Goal: Task Accomplishment & Management: Manage account settings

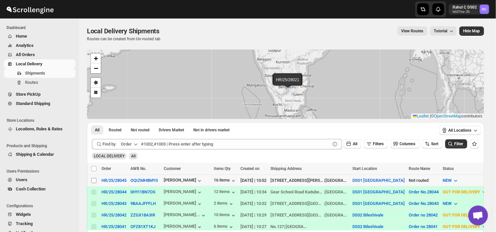
click at [93, 179] on input "Select shipment" at bounding box center [93, 180] width 5 height 5
checkbox input "true"
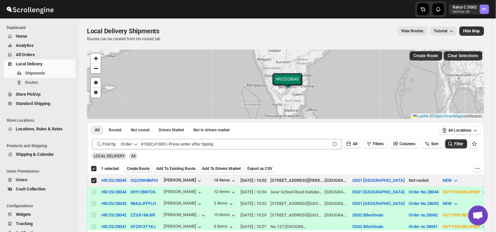
click at [138, 166] on span "Create Route" at bounding box center [138, 168] width 23 height 5
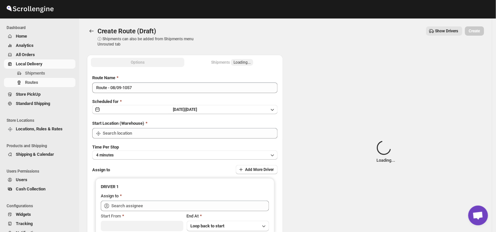
type input "DS01 [GEOGRAPHIC_DATA]"
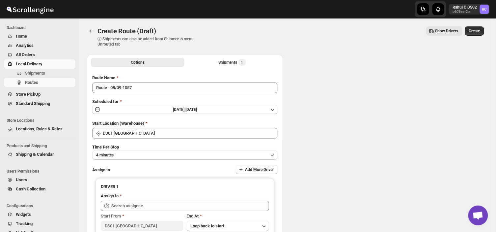
type input "DS01 [GEOGRAPHIC_DATA]"
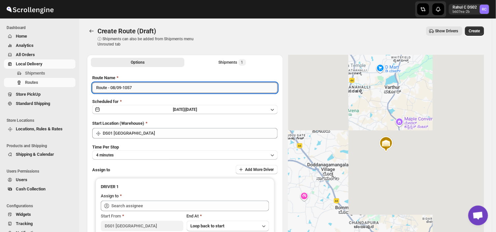
click at [135, 84] on input "Route - 08/09-1057" at bounding box center [184, 87] width 185 height 11
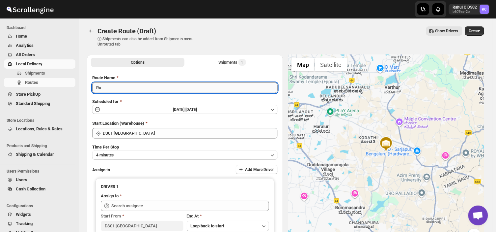
type input "R"
type input "Order no 28045"
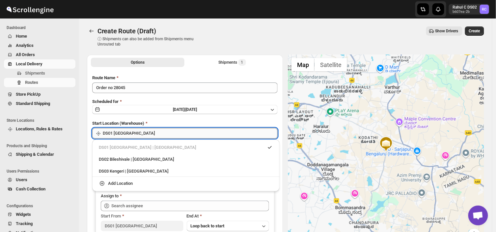
click at [140, 131] on input "DS01 [GEOGRAPHIC_DATA]" at bounding box center [190, 133] width 175 height 11
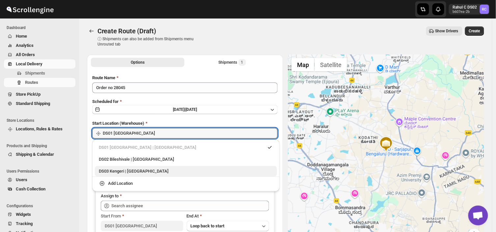
click at [130, 172] on div "DS03 Kengeri | [GEOGRAPHIC_DATA]" at bounding box center [186, 171] width 174 height 7
type input "DS03 Kengeri"
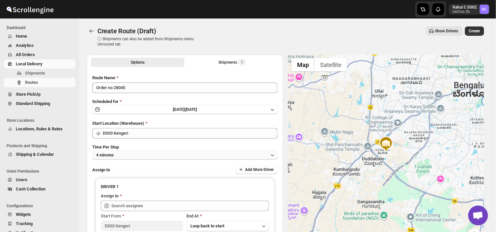
click at [127, 156] on button "4 minutes" at bounding box center [184, 154] width 185 height 9
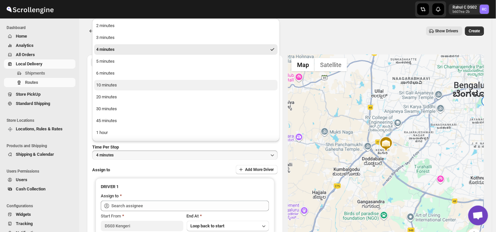
click at [112, 83] on div "10 minutes" at bounding box center [106, 85] width 21 height 7
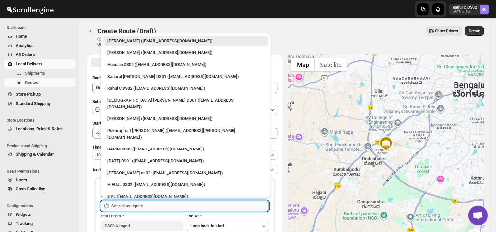
click at [161, 207] on input "text" at bounding box center [190, 205] width 158 height 11
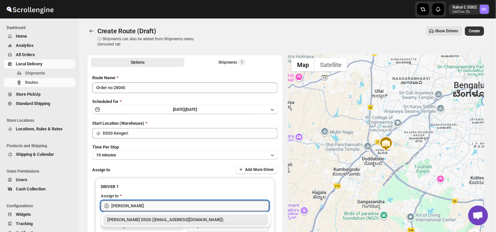
click at [162, 218] on div "[PERSON_NAME] DS03 ([EMAIL_ADDRESS][DOMAIN_NAME])" at bounding box center [185, 219] width 157 height 7
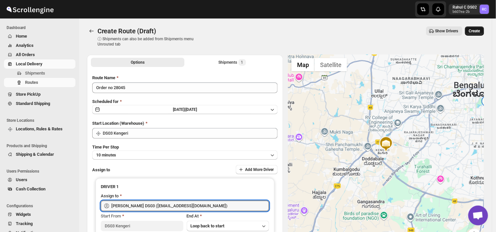
type input "[PERSON_NAME] DS03 ([EMAIL_ADDRESS][DOMAIN_NAME])"
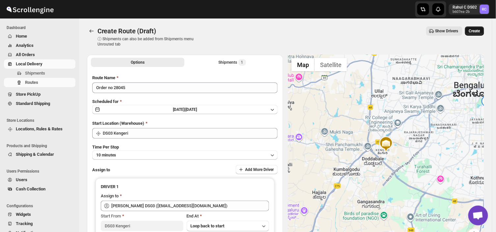
click at [476, 28] on span "Create" at bounding box center [474, 30] width 11 height 5
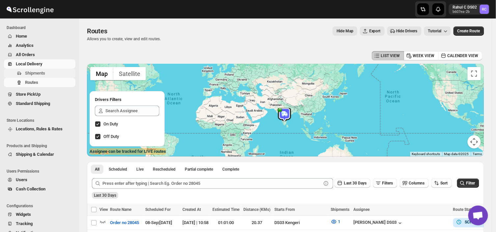
click at [38, 72] on span "Shipments" at bounding box center [35, 72] width 20 height 5
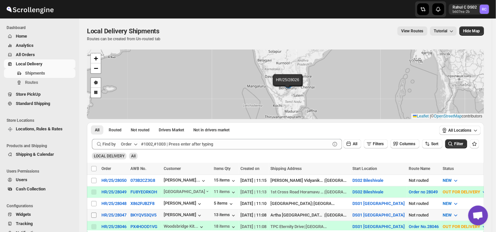
click at [93, 213] on input "Select shipment" at bounding box center [93, 214] width 5 height 5
checkbox input "true"
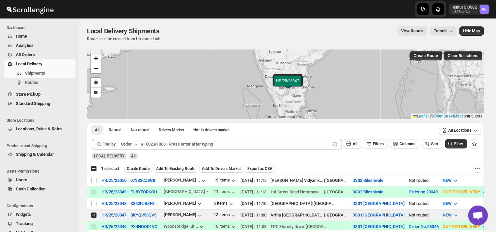
click at [139, 167] on span "Create Route" at bounding box center [138, 168] width 23 height 5
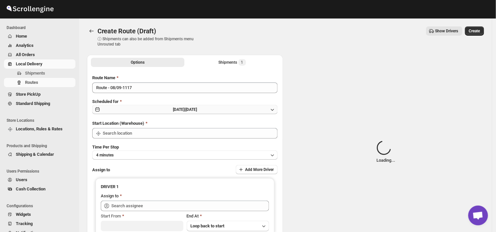
type input "DS01 [GEOGRAPHIC_DATA]"
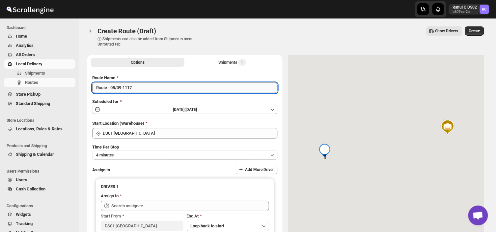
click at [135, 87] on input "Route - 08/09-1117" at bounding box center [184, 87] width 185 height 11
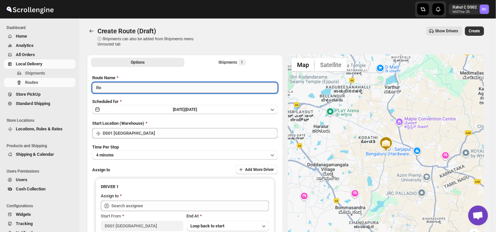
type input "R"
type input "Order no 28047"
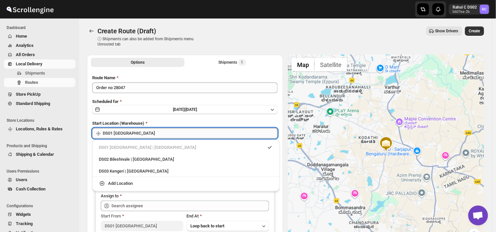
click at [139, 131] on input "DS01 [GEOGRAPHIC_DATA]" at bounding box center [190, 133] width 175 height 11
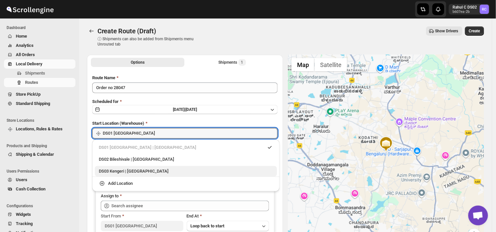
click at [111, 170] on div "DS03 Kengeri | [GEOGRAPHIC_DATA]" at bounding box center [186, 171] width 174 height 7
type input "DS03 Kengeri"
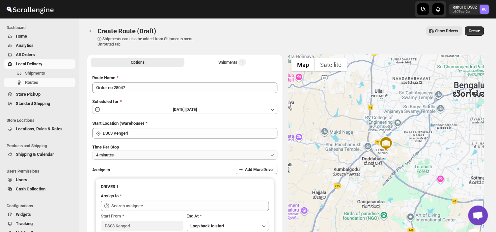
click at [121, 154] on button "4 minutes" at bounding box center [184, 154] width 185 height 9
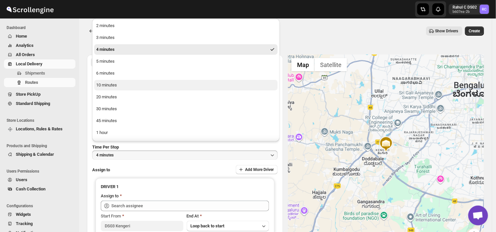
click at [111, 86] on div "10 minutes" at bounding box center [106, 85] width 21 height 7
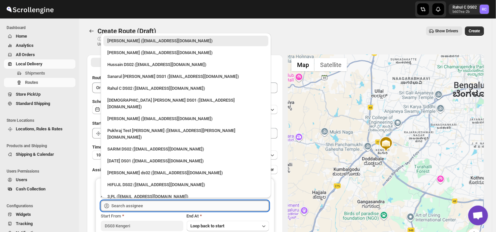
click at [164, 207] on input "text" at bounding box center [190, 205] width 158 height 11
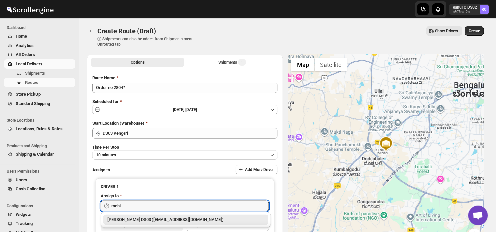
click at [152, 220] on div "[PERSON_NAME] DS03 ([EMAIL_ADDRESS][DOMAIN_NAME])" at bounding box center [185, 219] width 157 height 7
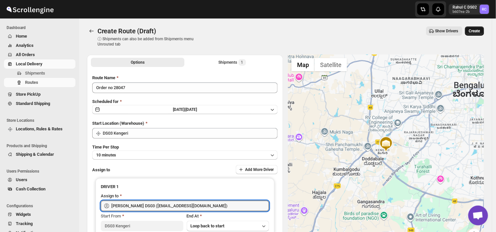
type input "[PERSON_NAME] DS03 ([EMAIL_ADDRESS][DOMAIN_NAME])"
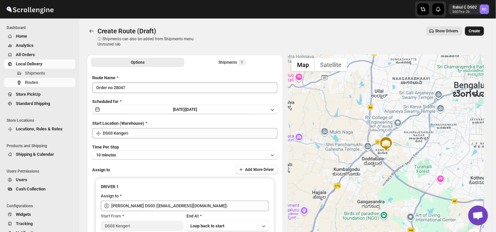
click at [480, 29] on span "Create" at bounding box center [474, 30] width 11 height 5
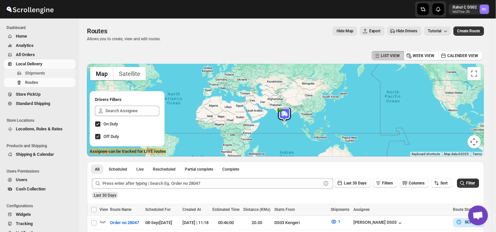
click at [53, 71] on span "Shipments" at bounding box center [49, 73] width 49 height 7
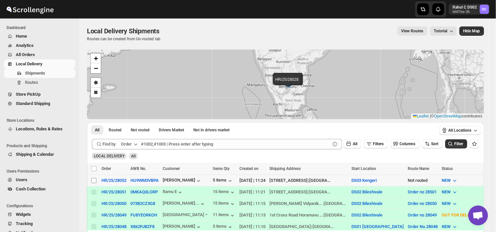
click at [95, 179] on input "Select shipment" at bounding box center [93, 180] width 5 height 5
checkbox input "true"
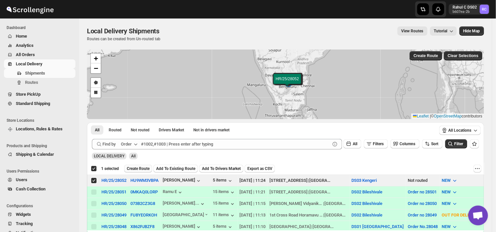
click at [137, 166] on span "Create Route" at bounding box center [138, 168] width 23 height 5
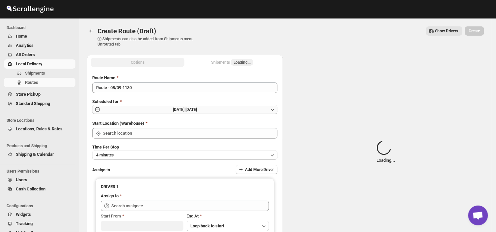
type input "DS03 Kengeri"
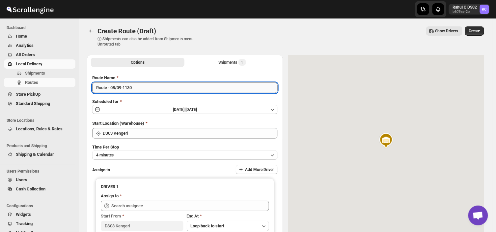
click at [137, 87] on input "Route - 08/09-1130" at bounding box center [184, 87] width 185 height 11
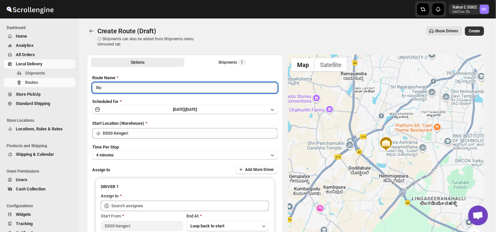
type input "R"
type input "Order no 28052"
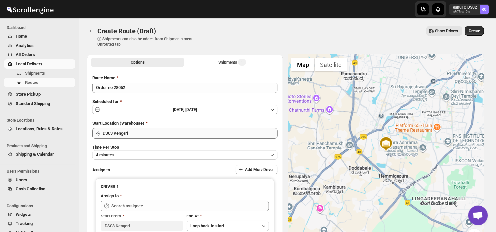
drag, startPoint x: 140, startPoint y: 138, endPoint x: 144, endPoint y: 130, distance: 9.4
click at [144, 130] on div "Route Name Order no 28052 Scheduled for Mon Sep 08 2025 | Today Start Location …" at bounding box center [184, 162] width 185 height 177
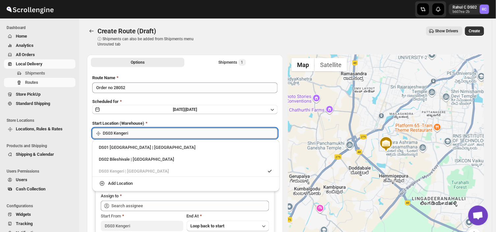
click at [144, 130] on input "DS03 Kengeri" at bounding box center [190, 133] width 175 height 11
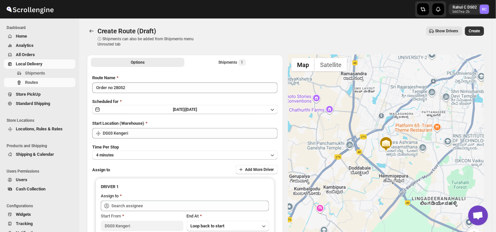
click at [224, 118] on div "Route Name Order no 28052 Scheduled for Mon Sep 08 2025 | Today Start Location …" at bounding box center [184, 162] width 185 height 177
click at [153, 156] on button "4 minutes" at bounding box center [184, 154] width 185 height 9
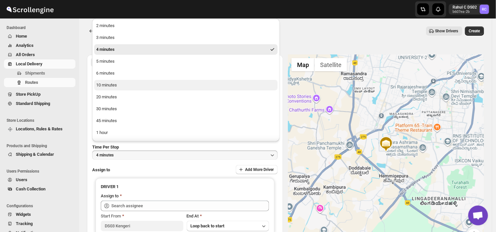
click at [107, 84] on div "10 minutes" at bounding box center [106, 85] width 21 height 7
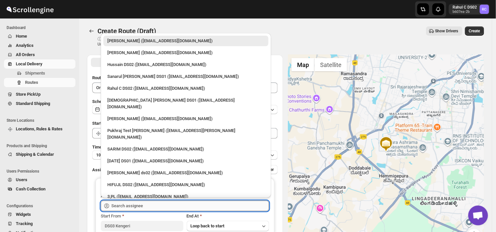
click at [152, 201] on input "text" at bounding box center [190, 205] width 158 height 11
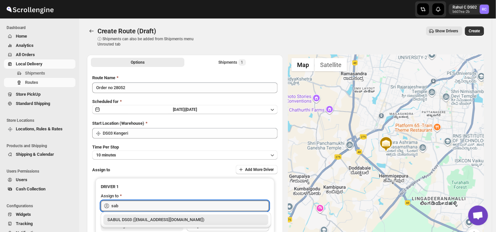
click at [144, 220] on div "SABUL DS03 ([EMAIL_ADDRESS][DOMAIN_NAME])" at bounding box center [185, 219] width 157 height 7
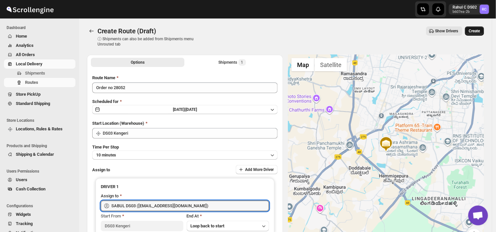
type input "SABUL DS03 ([EMAIL_ADDRESS][DOMAIN_NAME])"
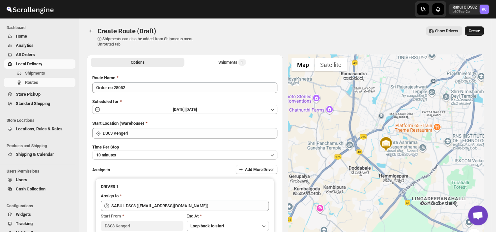
click at [477, 30] on span "Create" at bounding box center [474, 30] width 11 height 5
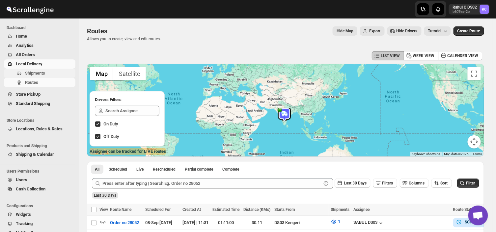
click at [51, 73] on span "Shipments" at bounding box center [49, 73] width 49 height 7
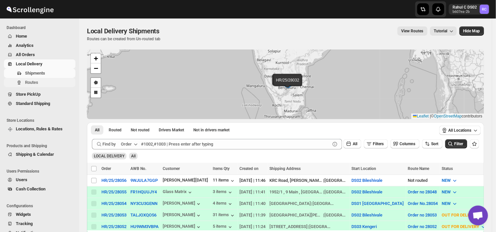
click at [31, 81] on span "Routes" at bounding box center [31, 82] width 13 height 5
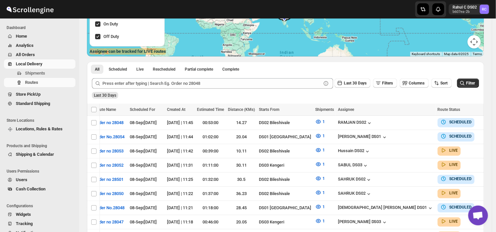
scroll to position [101, 0]
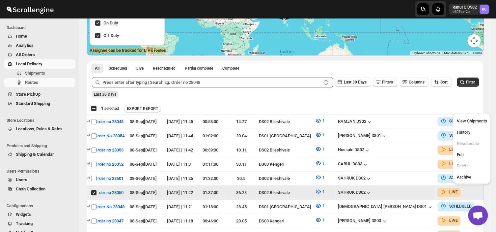
scroll to position [0, 0]
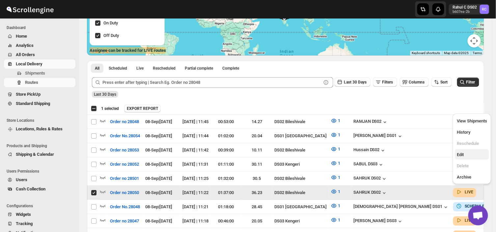
click at [461, 153] on span "Edit" at bounding box center [460, 154] width 7 height 5
checkbox input "false"
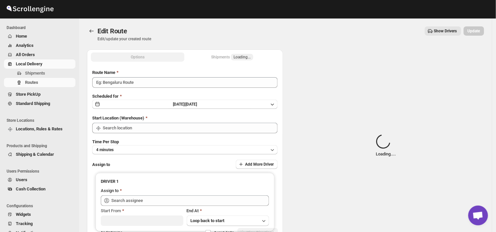
type input "Order no 28050"
type input "DS02 Bileshivale"
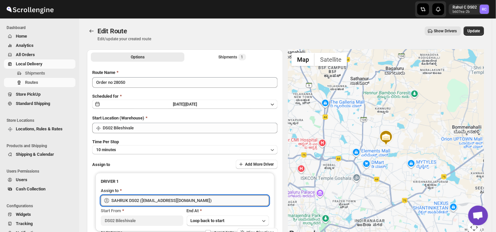
click at [199, 199] on input "SAHRUK DS02 ([EMAIL_ADDRESS][DOMAIN_NAME])" at bounding box center [190, 200] width 158 height 11
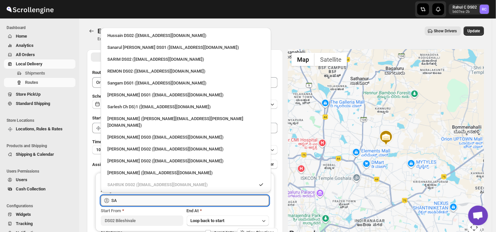
type input "S"
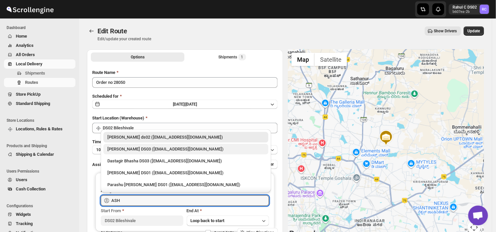
click at [140, 146] on div "[PERSON_NAME] DS03 ([EMAIL_ADDRESS][DOMAIN_NAME])" at bounding box center [185, 149] width 157 height 7
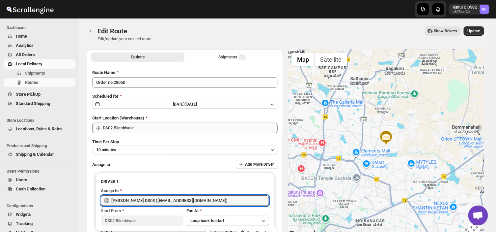
type input "[PERSON_NAME] DS03 ([EMAIL_ADDRESS][DOMAIN_NAME])"
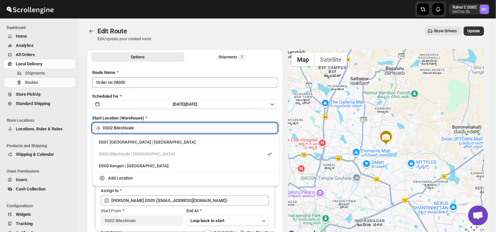
click at [147, 127] on input "DS02 Bileshivale" at bounding box center [190, 128] width 175 height 11
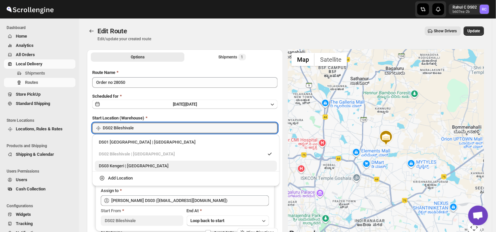
click at [121, 163] on div "DS03 Kengeri | [GEOGRAPHIC_DATA]" at bounding box center [186, 165] width 174 height 7
type input "DS03 Kengeri"
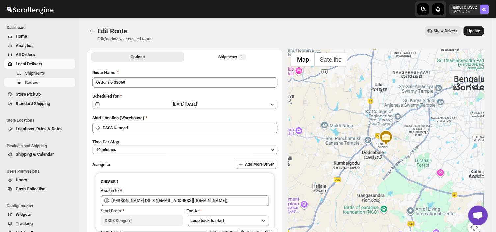
click at [476, 31] on span "Update" at bounding box center [474, 30] width 13 height 5
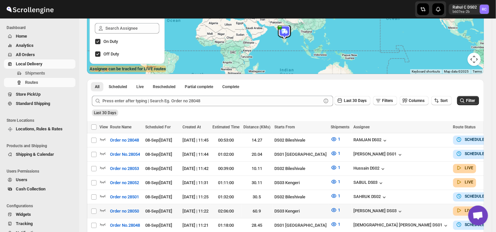
scroll to position [103, 0]
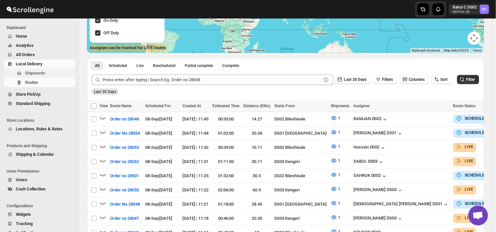
click at [47, 73] on span "Shipments" at bounding box center [49, 73] width 49 height 7
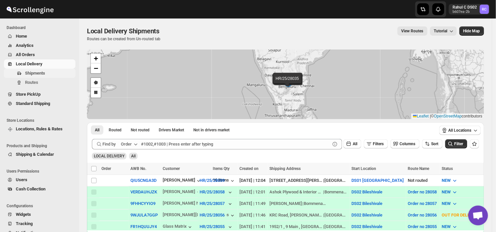
click at [44, 72] on span "Shipments" at bounding box center [35, 72] width 20 height 5
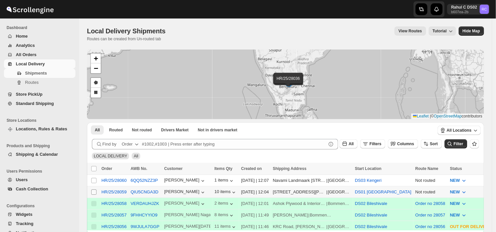
click at [92, 190] on input "Select shipment" at bounding box center [93, 191] width 5 height 5
checkbox input "true"
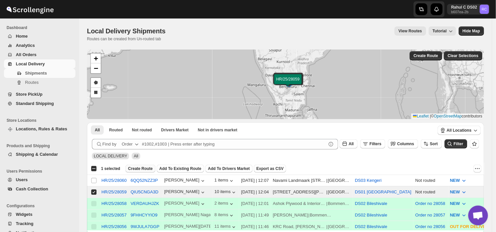
click at [141, 166] on span "Create Route" at bounding box center [140, 168] width 25 height 5
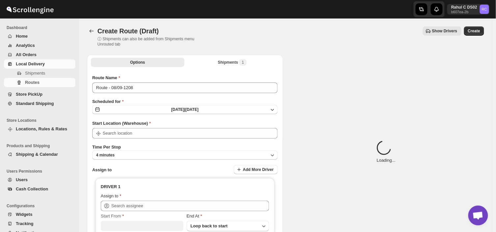
type input "DS01 [GEOGRAPHIC_DATA]"
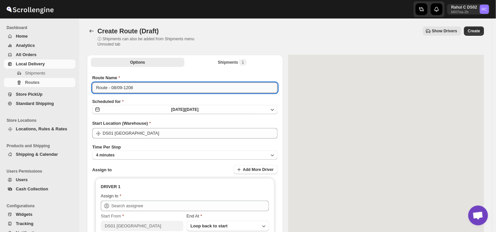
click at [135, 86] on input "Route - 08/09-1208" at bounding box center [184, 87] width 185 height 11
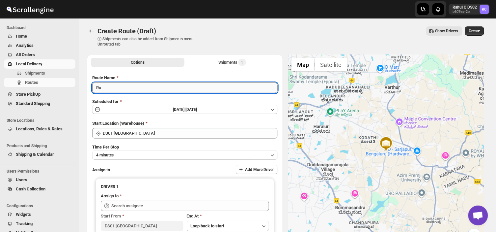
type input "R"
type input "Order no 28059"
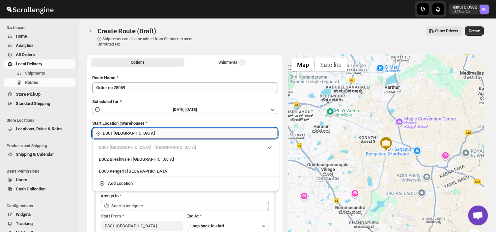
click at [141, 137] on div "Skip to content Rahul C DS02 b607ea-2b RC Dashboard Home Analytics All Orders L…" at bounding box center [248, 153] width 496 height 307
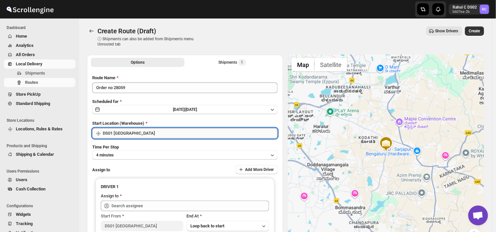
click at [143, 133] on input "DS01 [GEOGRAPHIC_DATA]" at bounding box center [190, 133] width 175 height 11
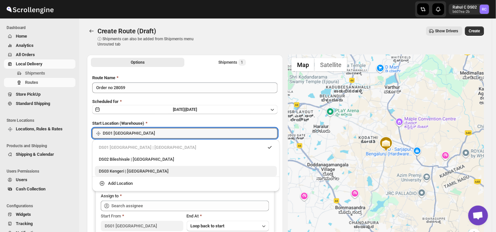
click at [113, 170] on div "DS03 Kengeri | [GEOGRAPHIC_DATA]" at bounding box center [186, 171] width 174 height 7
type input "DS03 Kengeri"
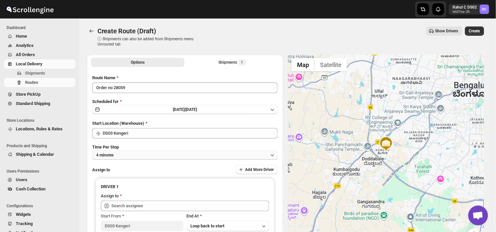
click at [133, 152] on button "4 minutes" at bounding box center [184, 154] width 185 height 9
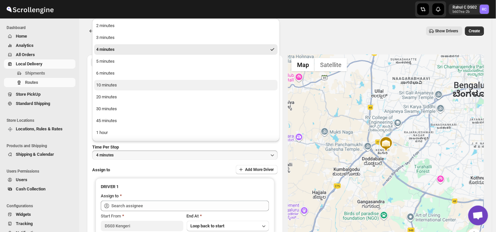
click at [113, 84] on div "10 minutes" at bounding box center [106, 85] width 21 height 7
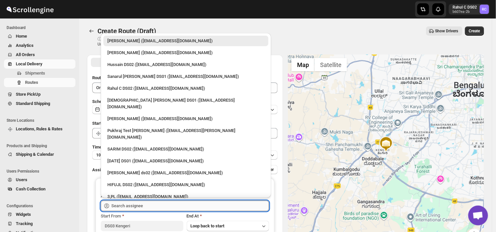
click at [147, 202] on input "text" at bounding box center [190, 205] width 158 height 11
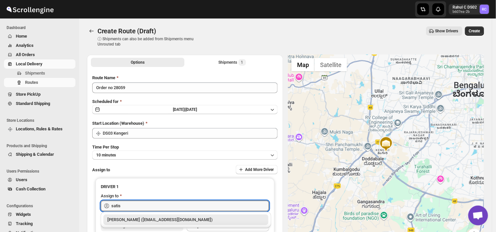
click at [142, 220] on div "[PERSON_NAME] ([EMAIL_ADDRESS][DOMAIN_NAME])" at bounding box center [185, 219] width 157 height 7
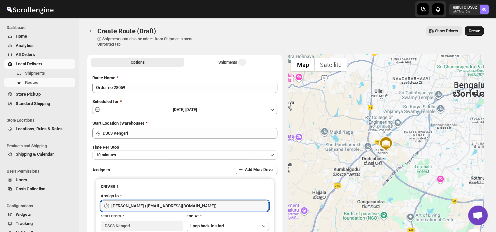
type input "[PERSON_NAME] ([EMAIL_ADDRESS][DOMAIN_NAME])"
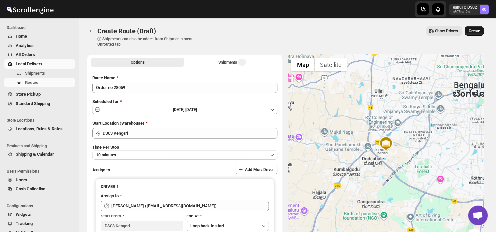
click at [476, 28] on span "Create" at bounding box center [474, 30] width 11 height 5
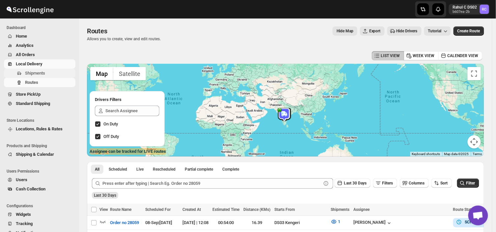
click at [52, 72] on span "Shipments" at bounding box center [49, 73] width 49 height 7
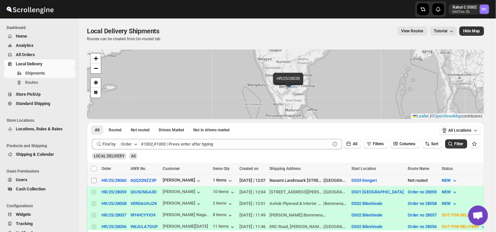
click at [91, 179] on input "Select shipment" at bounding box center [93, 180] width 5 height 5
checkbox input "true"
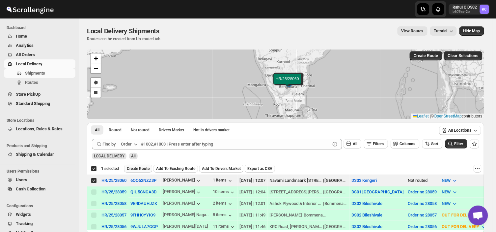
click at [141, 165] on button "Create Route" at bounding box center [138, 168] width 28 height 8
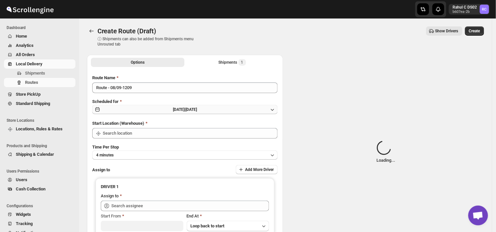
type input "DS03 Kengeri"
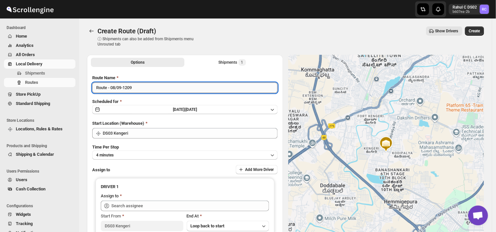
click at [137, 88] on input "Route - 08/09-1209" at bounding box center [184, 87] width 185 height 11
type input "R"
type input "Order no 28060"
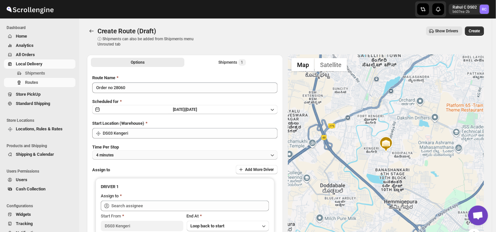
click at [121, 152] on button "4 minutes" at bounding box center [184, 154] width 185 height 9
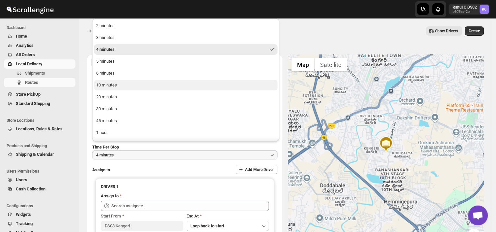
click at [114, 85] on div "10 minutes" at bounding box center [106, 85] width 21 height 7
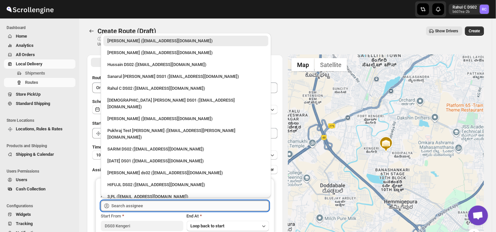
click at [152, 203] on input "text" at bounding box center [190, 205] width 158 height 11
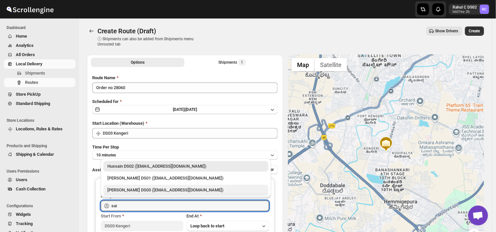
click at [133, 187] on div "[PERSON_NAME] DS03 ([EMAIL_ADDRESS][DOMAIN_NAME])" at bounding box center [185, 189] width 157 height 7
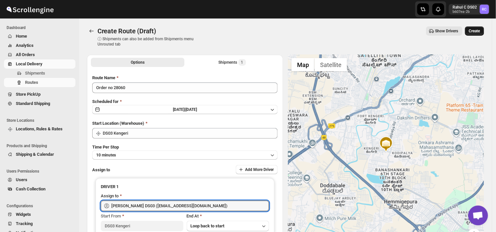
type input "[PERSON_NAME] DS03 ([EMAIL_ADDRESS][DOMAIN_NAME])"
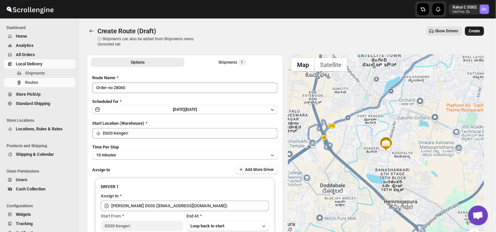
click at [479, 32] on span "Create" at bounding box center [474, 30] width 11 height 5
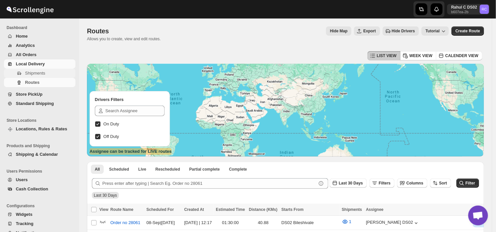
click at [33, 71] on span "Shipments" at bounding box center [35, 72] width 20 height 5
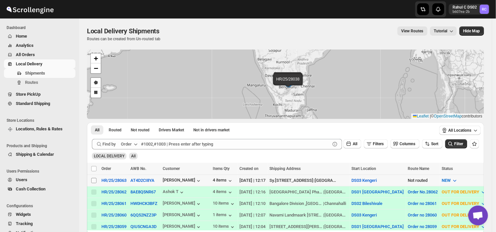
click at [94, 178] on input "Select shipment" at bounding box center [93, 180] width 5 height 5
checkbox input "true"
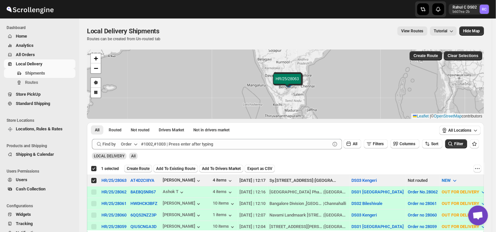
click at [136, 168] on span "Create Route" at bounding box center [138, 168] width 23 height 5
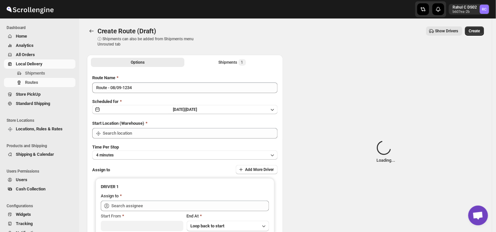
type input "DS03 Kengeri"
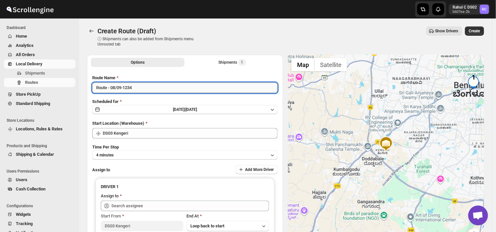
click at [137, 88] on input "Route - 08/09-1234" at bounding box center [184, 87] width 185 height 11
type input "R"
click at [119, 88] on input "Order no" at bounding box center [184, 87] width 185 height 11
type input "Order no 208063"
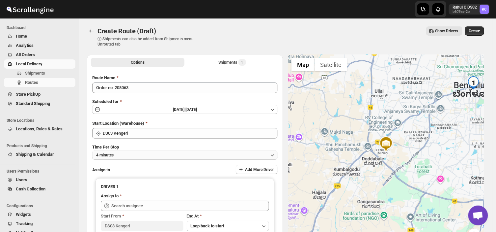
click at [134, 151] on button "4 minutes" at bounding box center [184, 154] width 185 height 9
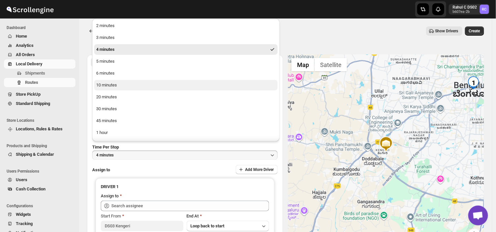
click at [112, 86] on div "10 minutes" at bounding box center [106, 85] width 21 height 7
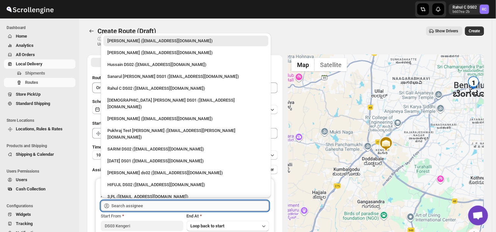
click at [149, 201] on input "text" at bounding box center [190, 205] width 158 height 11
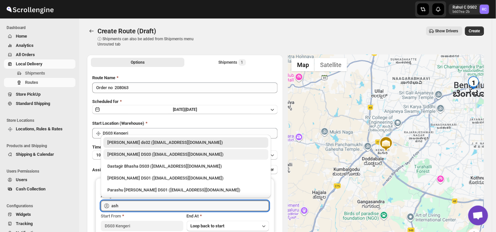
click at [121, 150] on div "[PERSON_NAME] DS03 ([EMAIL_ADDRESS][DOMAIN_NAME])" at bounding box center [185, 154] width 165 height 11
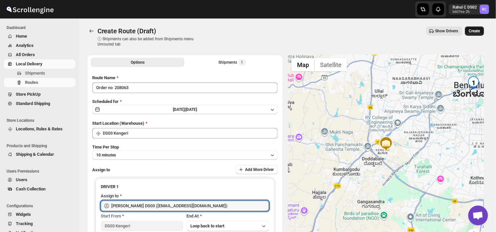
type input "[PERSON_NAME] DS03 ([EMAIL_ADDRESS][DOMAIN_NAME])"
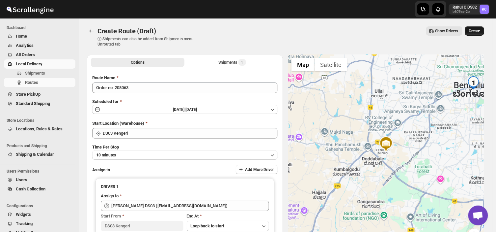
click at [480, 31] on span "Create" at bounding box center [474, 30] width 11 height 5
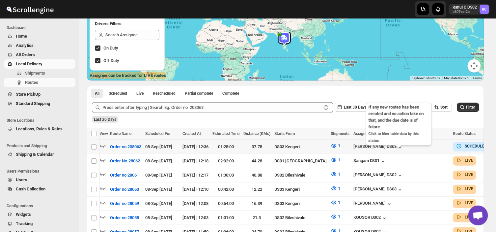
scroll to position [0, 15]
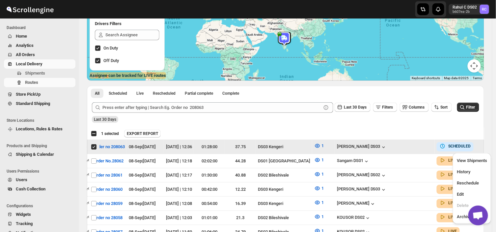
scroll to position [0, 0]
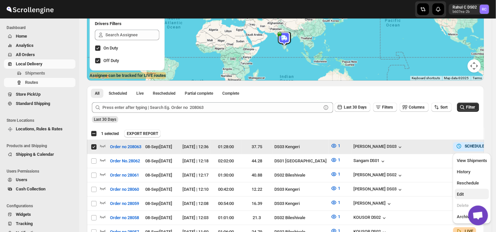
click at [459, 191] on span "Edit" at bounding box center [460, 193] width 7 height 5
checkbox input "false"
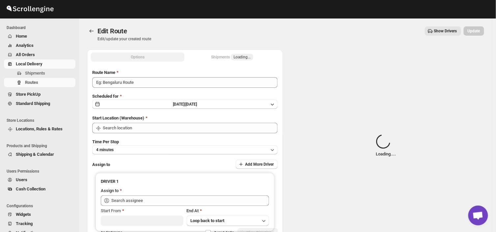
type input "Order no 208063"
type input "DS03 Kengeri"
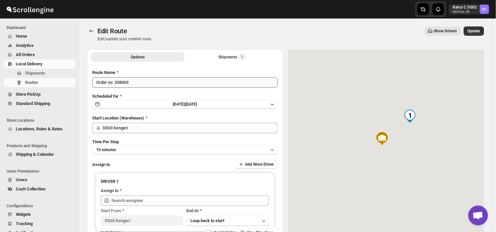
type input "[PERSON_NAME] DS03 ([EMAIL_ADDRESS][DOMAIN_NAME])"
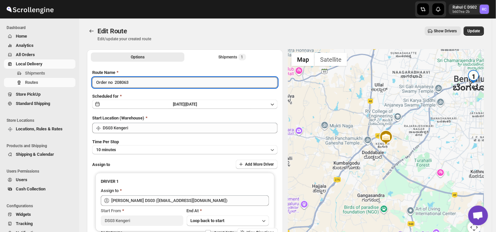
click at [119, 81] on input "Order no 208063" at bounding box center [184, 82] width 185 height 11
type input "Order no 28063"
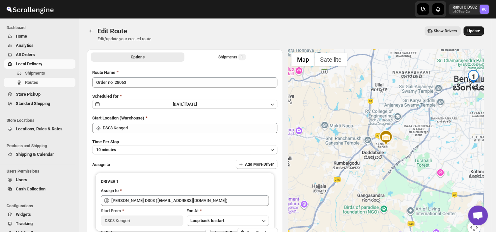
click at [480, 27] on button "Update" at bounding box center [474, 30] width 20 height 9
